Goal: Browse casually

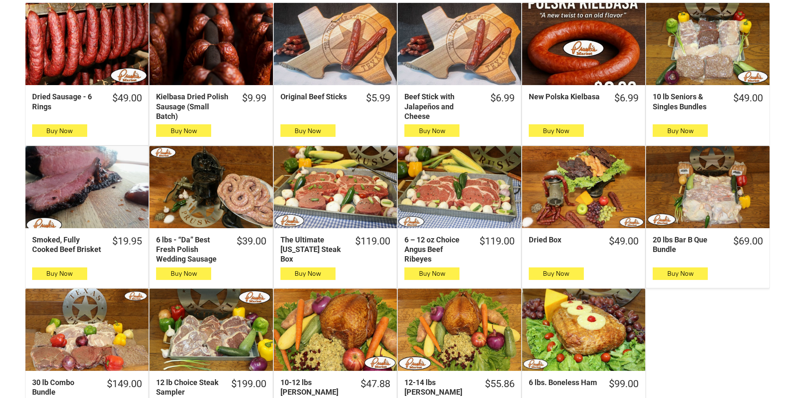
scroll to position [334, 0]
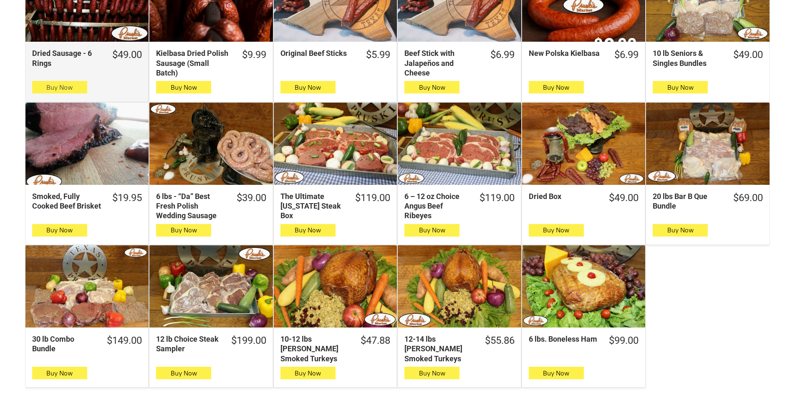
click at [85, 90] on button "Buy Now" at bounding box center [59, 87] width 55 height 13
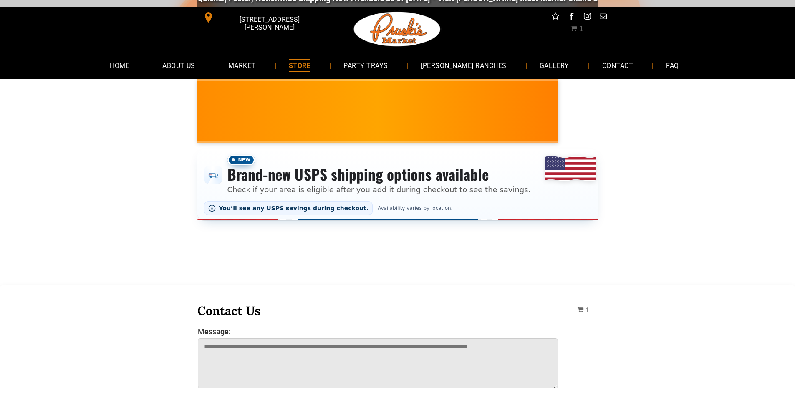
scroll to position [0, 0]
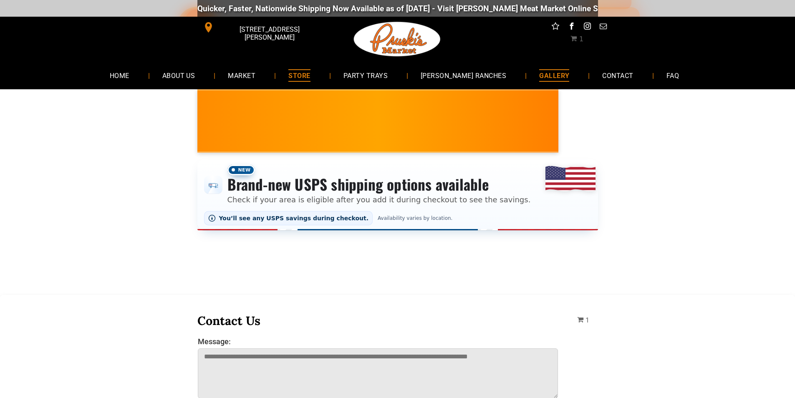
click at [527, 71] on link "GALLERY" at bounding box center [554, 75] width 55 height 22
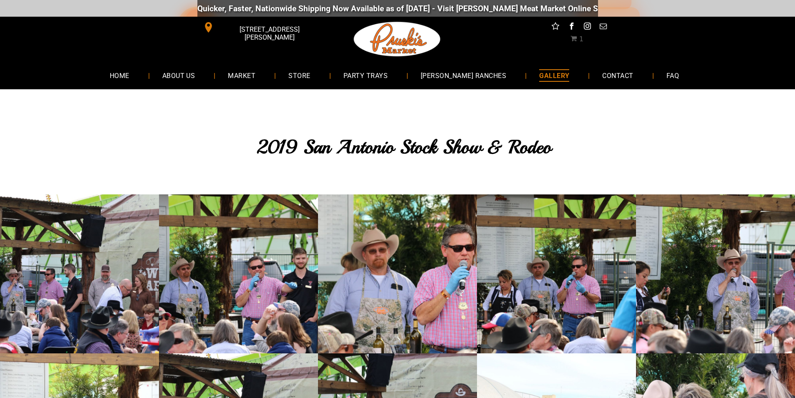
click at [551, 73] on span "GALLERY" at bounding box center [554, 75] width 30 height 12
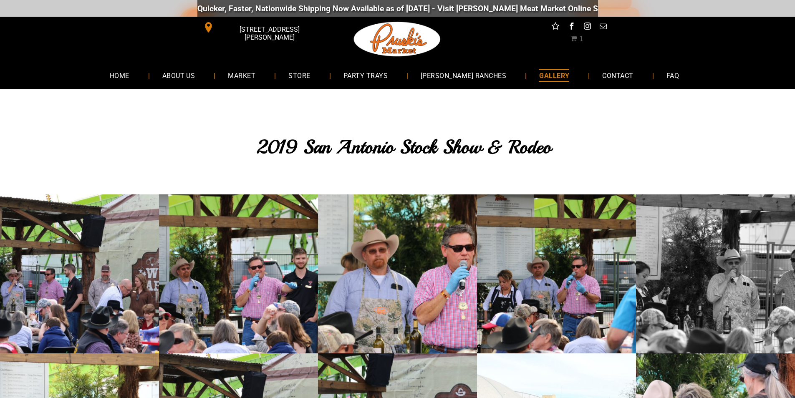
drag, startPoint x: 644, startPoint y: 264, endPoint x: 652, endPoint y: 245, distance: 20.2
click at [527, 83] on link "GALLERY" at bounding box center [554, 75] width 55 height 22
